Goal: Task Accomplishment & Management: Complete application form

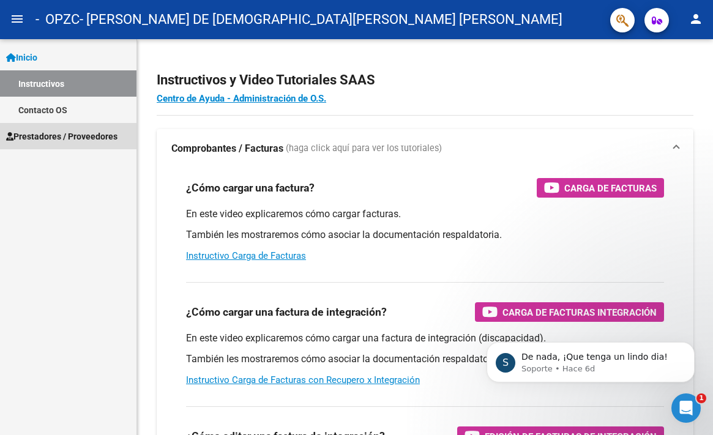
click at [84, 136] on span "Prestadores / Proveedores" at bounding box center [61, 136] width 111 height 13
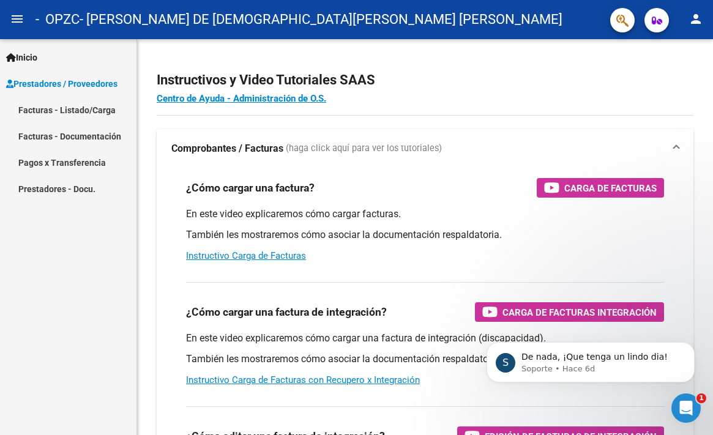
click at [97, 107] on link "Facturas - Listado/Carga" at bounding box center [68, 110] width 136 height 26
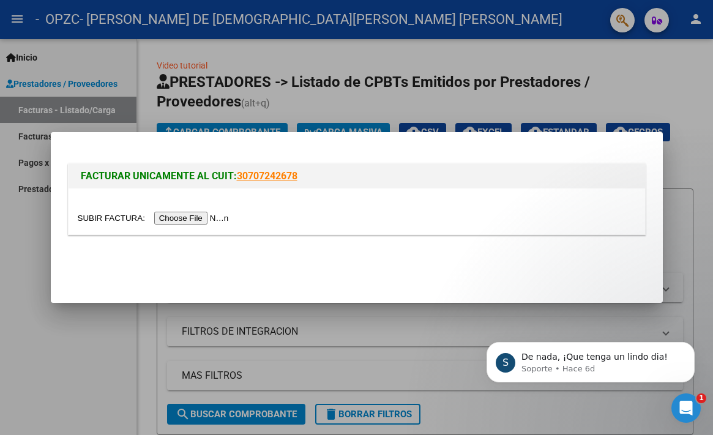
click at [219, 220] on input "file" at bounding box center [155, 218] width 155 height 13
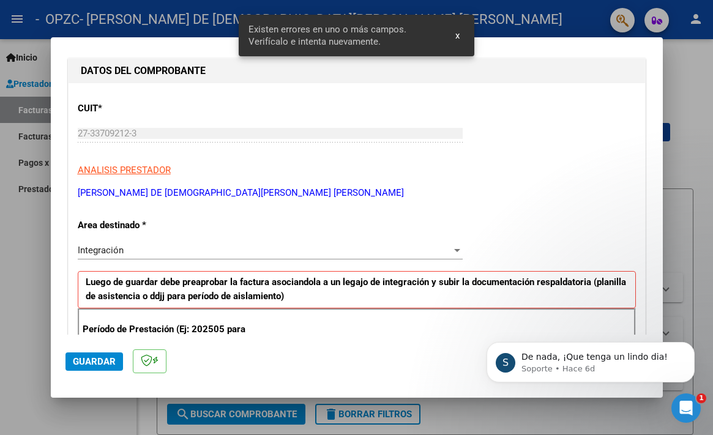
scroll to position [346, 0]
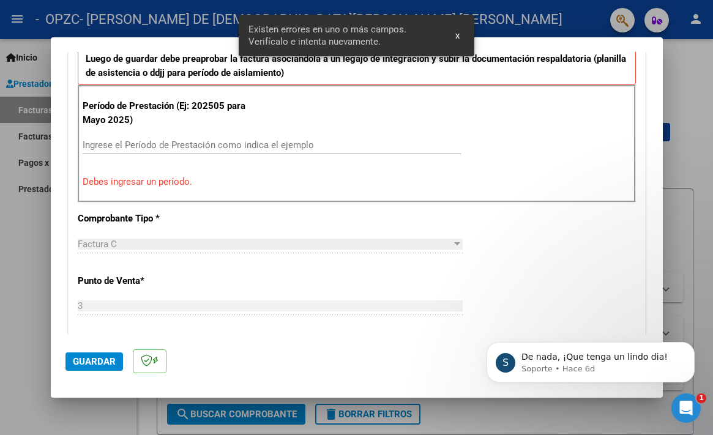
click at [152, 143] on input "Ingrese el Período de Prestación como indica el ejemplo" at bounding box center [272, 144] width 378 height 11
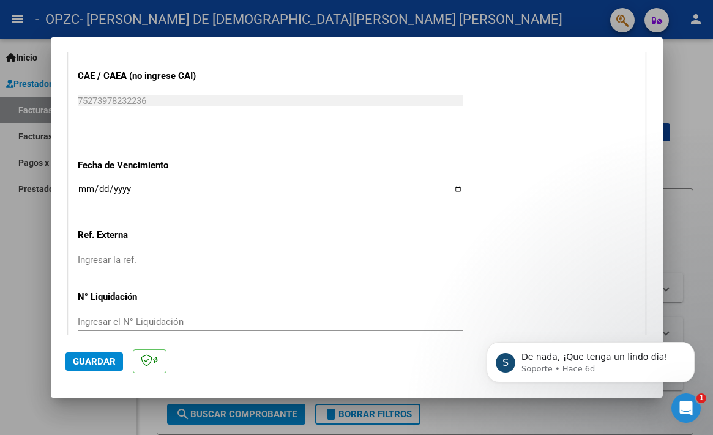
scroll to position [831, 0]
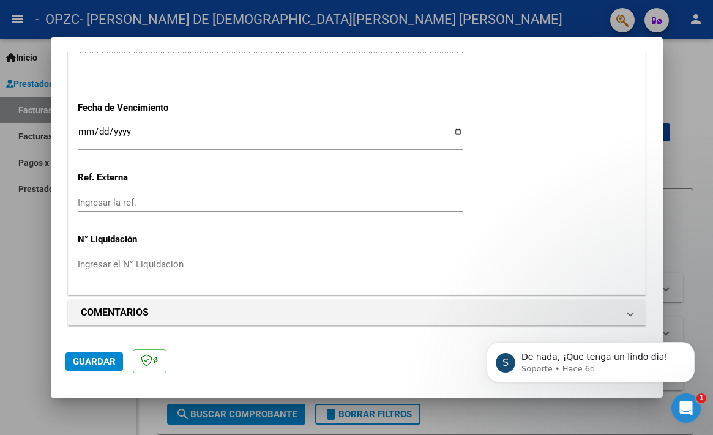
type input "202506"
click at [108, 363] on span "Guardar" at bounding box center [94, 361] width 43 height 11
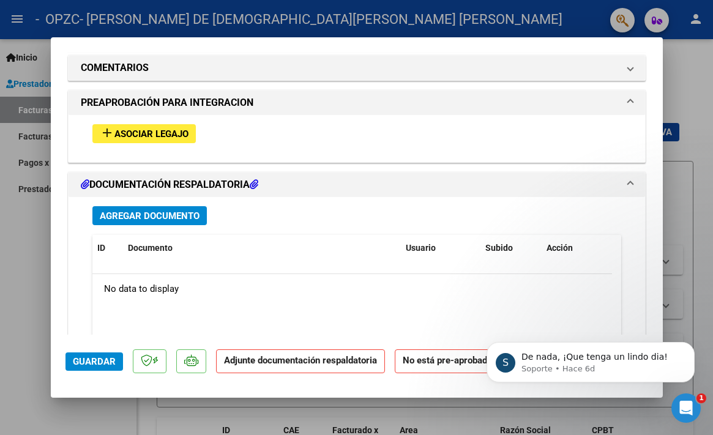
scroll to position [1001, 0]
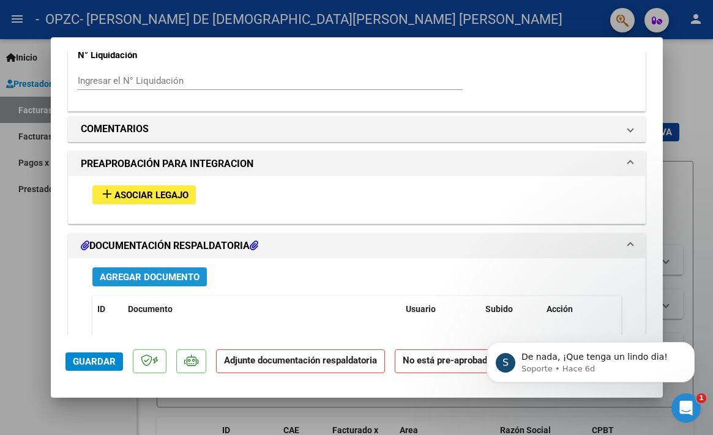
click at [169, 280] on span "Agregar Documento" at bounding box center [150, 277] width 100 height 11
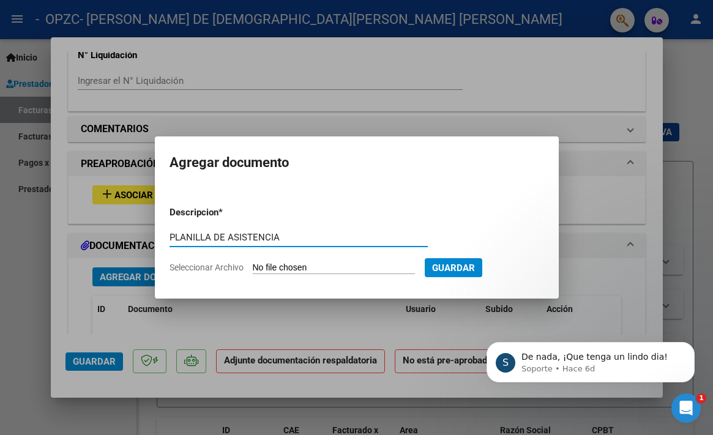
type input "PLANILLA DE ASISTENCIA"
click at [310, 267] on input "Seleccionar Archivo" at bounding box center [334, 268] width 162 height 12
type input "C:\fakepath\planilla [PERSON_NAME] junio 25.pdf"
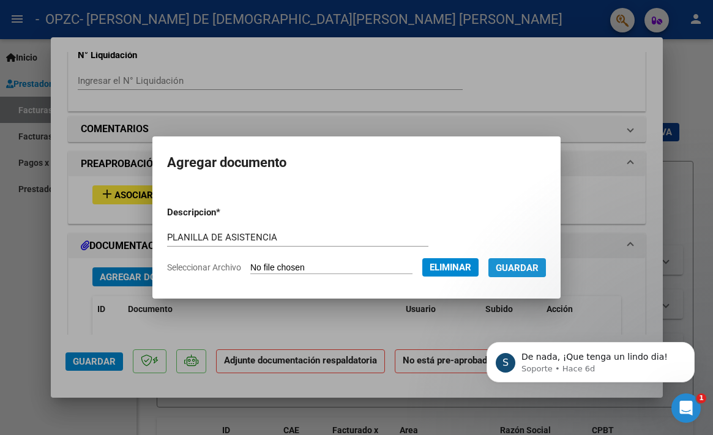
click at [518, 264] on span "Guardar" at bounding box center [517, 267] width 43 height 11
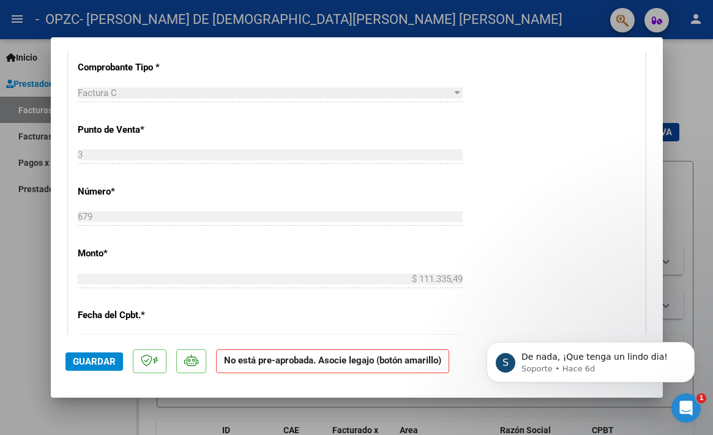
scroll to position [1063, 0]
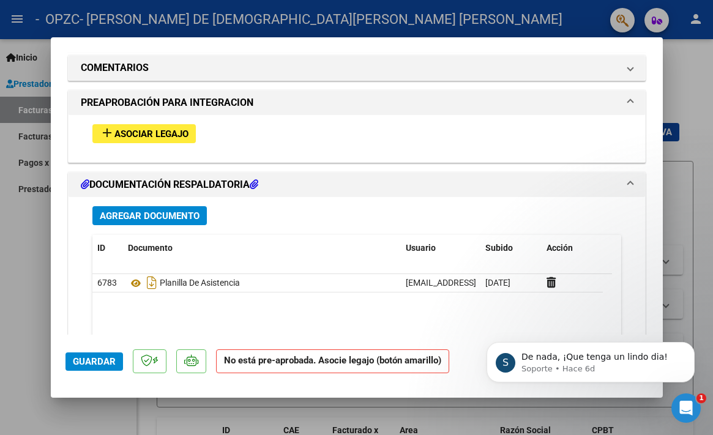
click at [23, 225] on div at bounding box center [356, 217] width 713 height 435
type input "$ 0,00"
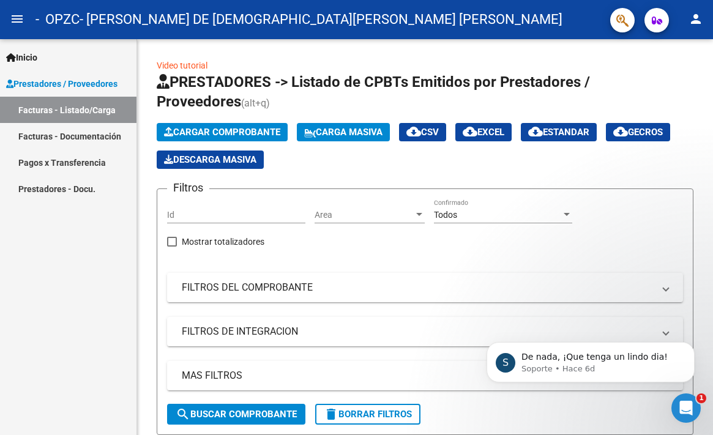
click at [90, 139] on link "Facturas - Documentación" at bounding box center [68, 136] width 136 height 26
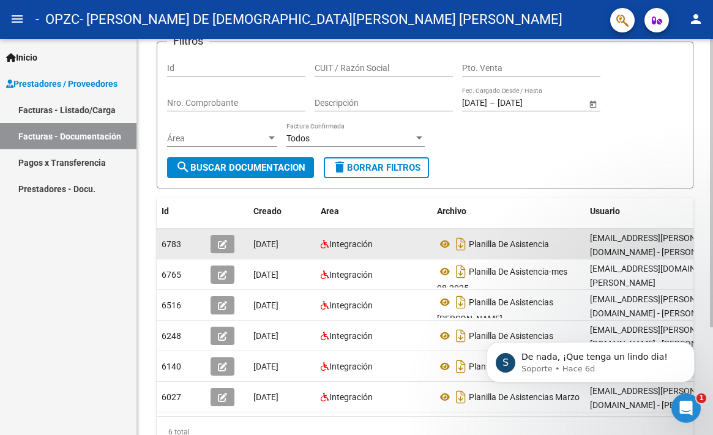
scroll to position [147, 0]
